Goal: Navigation & Orientation: Find specific page/section

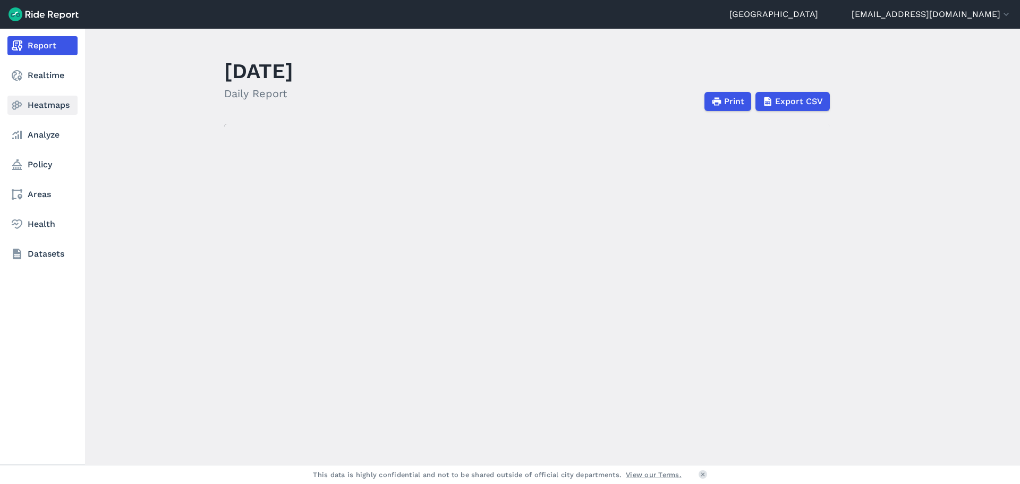
click at [24, 98] on link "Heatmaps" at bounding box center [42, 105] width 70 height 19
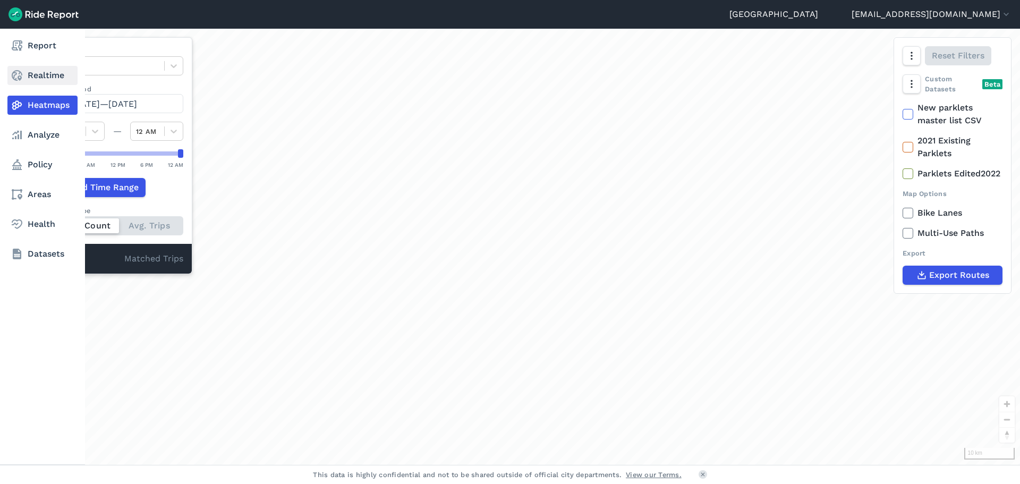
click at [25, 75] on link "Realtime" at bounding box center [42, 75] width 70 height 19
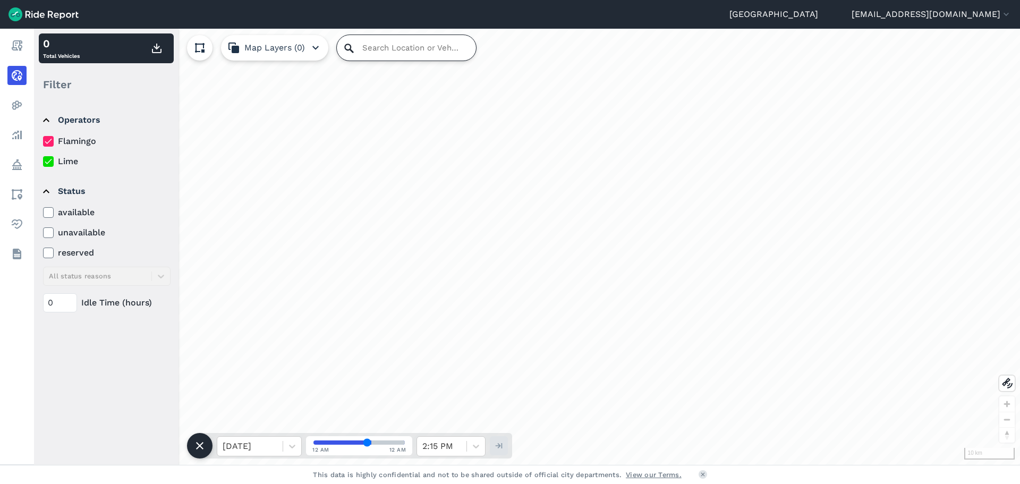
click at [342, 44] on input "Search Location or Vehicles" at bounding box center [406, 47] width 139 height 25
click at [372, 48] on input "Search Location or Vehicles" at bounding box center [406, 47] width 139 height 25
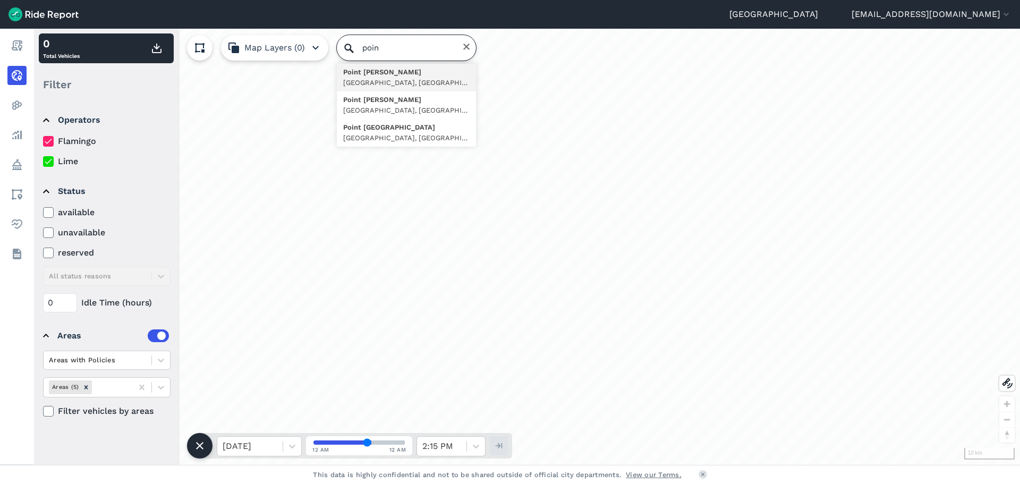
type input "poiny"
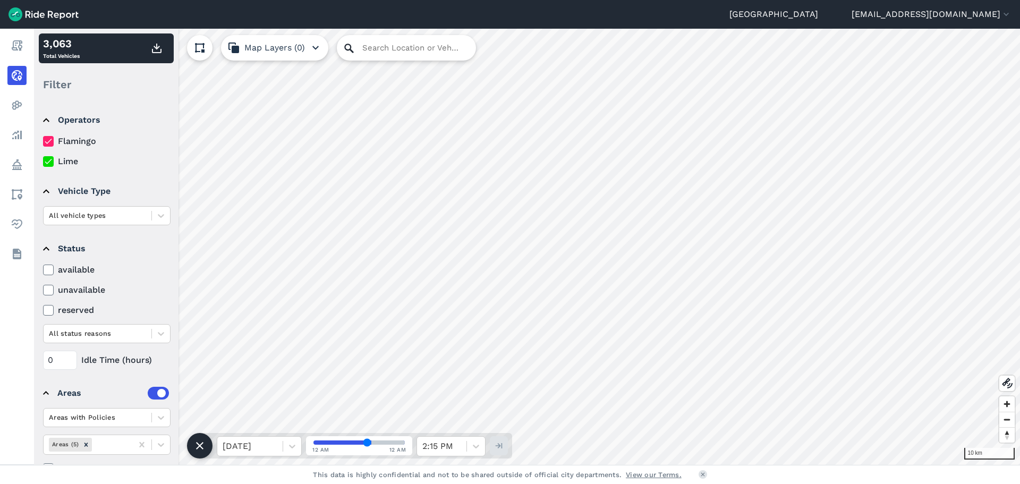
click at [354, 43] on icon at bounding box center [349, 48] width 13 height 13
click at [410, 50] on input "Search Location or Vehicles" at bounding box center [406, 47] width 139 height 25
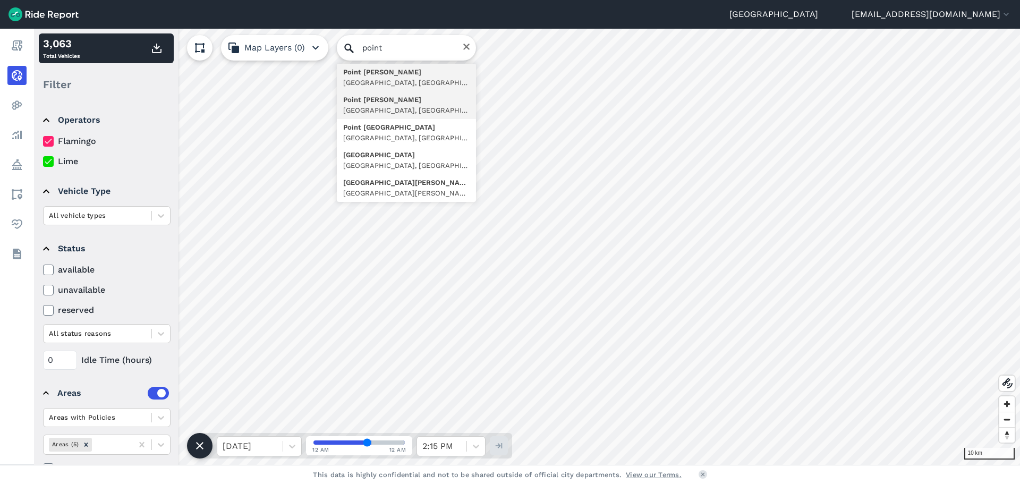
type input "Point Chevalier, Auckland, Auckland, New Zealand"
